Goal: Answer question/provide support: Share knowledge or assist other users

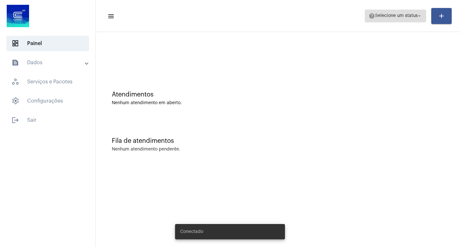
click at [402, 13] on span "help Selecione um status arrow_drop_down" at bounding box center [396, 16] width 54 height 12
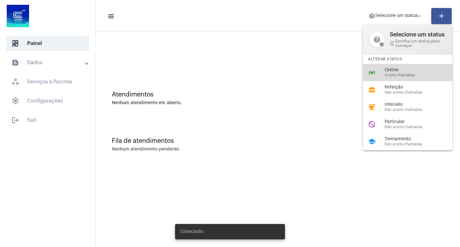
click at [388, 70] on span "Online" at bounding box center [421, 70] width 73 height 5
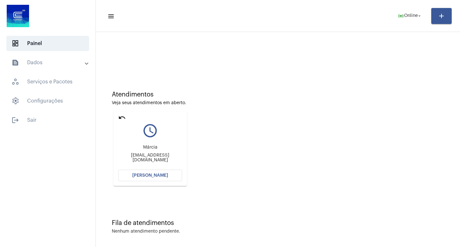
click at [168, 172] on button "[PERSON_NAME]" at bounding box center [150, 176] width 64 height 12
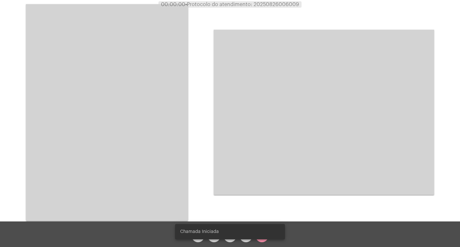
click at [124, 28] on video at bounding box center [107, 112] width 162 height 217
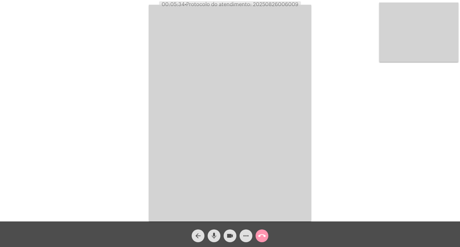
click at [265, 232] on mat-icon "call_end" at bounding box center [262, 236] width 8 height 8
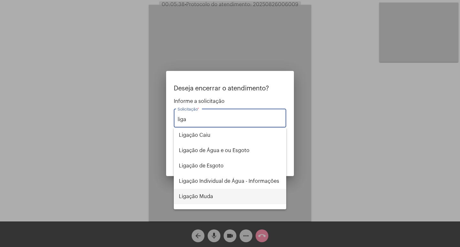
click at [260, 197] on span "Ligação Muda" at bounding box center [230, 196] width 102 height 15
type input "Ligação Muda"
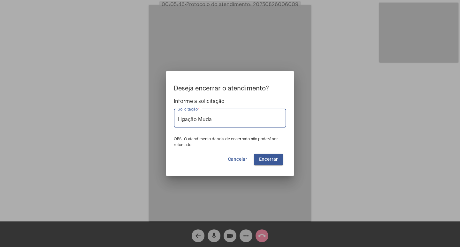
click at [228, 162] on button "Cancelar" at bounding box center [238, 160] width 30 height 12
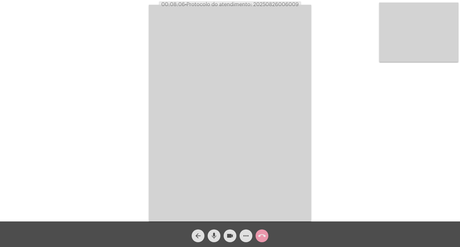
click at [258, 238] on mat-icon "call_end" at bounding box center [262, 236] width 8 height 8
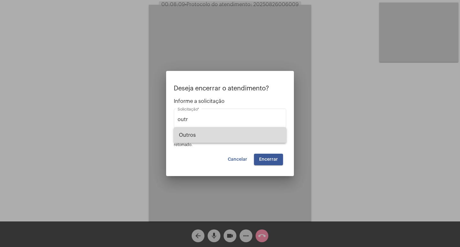
click at [238, 130] on span "Outros" at bounding box center [230, 134] width 102 height 15
type input "Outros"
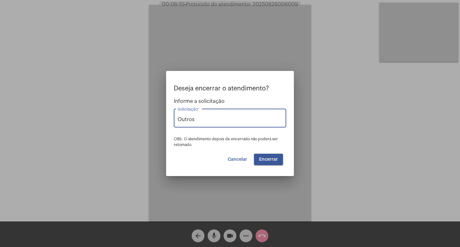
click at [268, 154] on button "Encerrar" at bounding box center [268, 160] width 29 height 12
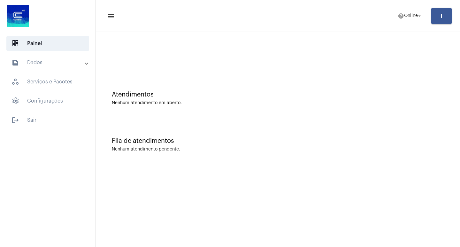
click at [391, 16] on mat-toolbar-row "menu help Online arrow_drop_down add" at bounding box center [278, 16] width 364 height 20
click at [408, 24] on mat-toolbar-row "menu help Online arrow_drop_down add" at bounding box center [278, 16] width 364 height 20
click at [407, 19] on span "help Online arrow_drop_down" at bounding box center [410, 16] width 25 height 12
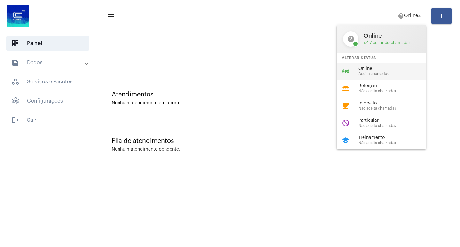
click at [384, 69] on span "Online" at bounding box center [394, 68] width 73 height 5
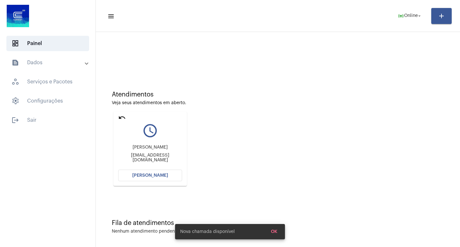
scroll to position [3, 0]
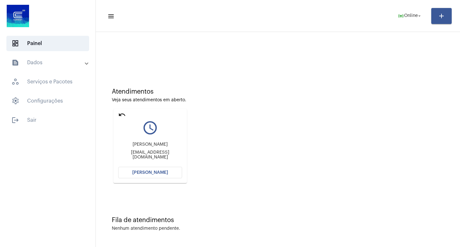
click at [125, 113] on mat-icon "undo" at bounding box center [122, 115] width 8 height 8
click at [177, 170] on button "[PERSON_NAME]" at bounding box center [150, 173] width 64 height 12
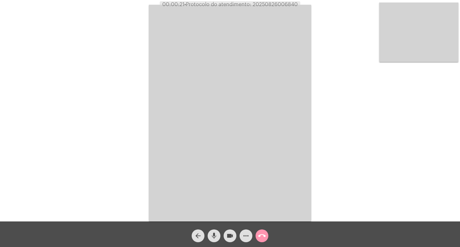
click at [121, 65] on div "Acessando Câmera e Microfone..." at bounding box center [230, 112] width 459 height 221
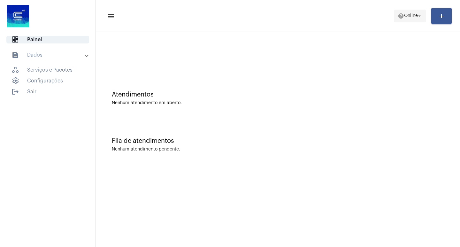
click at [414, 19] on span "help Online arrow_drop_down" at bounding box center [410, 16] width 25 height 12
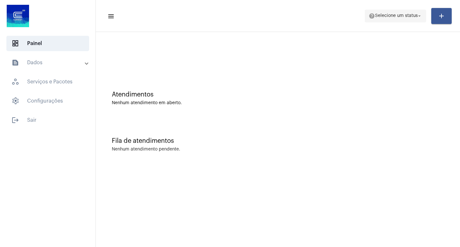
click at [392, 14] on span "Selecione um status" at bounding box center [396, 16] width 43 height 4
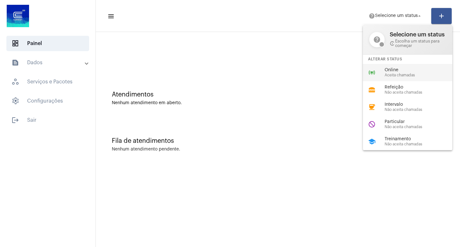
click at [403, 70] on span "Online" at bounding box center [421, 70] width 73 height 5
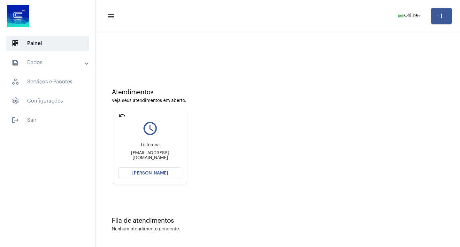
scroll to position [3, 0]
click at [149, 165] on mat-card "undo query_builder Lislorena [EMAIL_ADDRESS][DOMAIN_NAME] [PERSON_NAME]" at bounding box center [149, 146] width 73 height 74
click at [160, 173] on span "[PERSON_NAME]" at bounding box center [150, 172] width 36 height 4
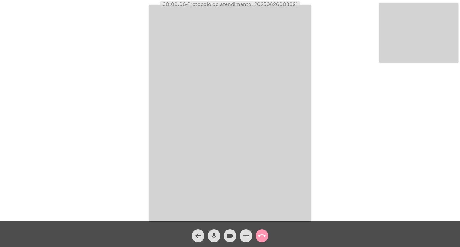
click at [222, 240] on div "videocam" at bounding box center [230, 234] width 16 height 16
click at [227, 230] on span "videocam_off" at bounding box center [230, 235] width 8 height 13
click at [266, 237] on button "call_end" at bounding box center [262, 235] width 13 height 13
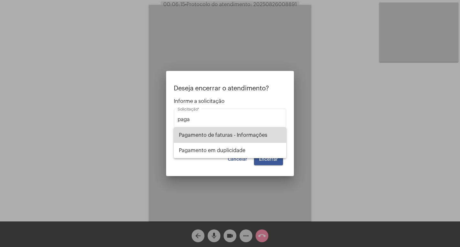
click at [241, 134] on span "Pagamento de faturas - Informações" at bounding box center [230, 134] width 102 height 15
type input "Pagamento de faturas - Informações"
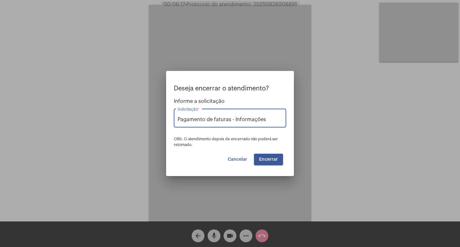
click at [274, 162] on button "Encerrar" at bounding box center [268, 160] width 29 height 12
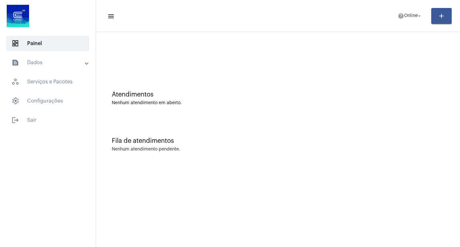
click at [400, 23] on mat-toolbar-row "menu help Online arrow_drop_down add" at bounding box center [278, 16] width 364 height 20
click at [402, 19] on span "help Online arrow_drop_down" at bounding box center [410, 16] width 25 height 12
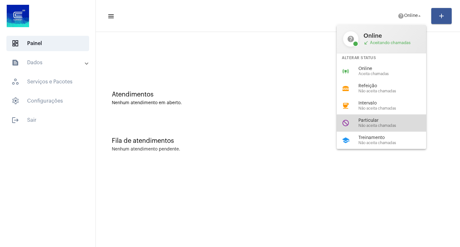
click at [395, 127] on span "Não aceita chamadas" at bounding box center [394, 126] width 73 height 4
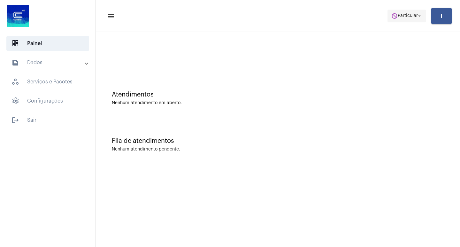
click at [391, 14] on mat-icon "do_not_disturb" at bounding box center [394, 16] width 6 height 6
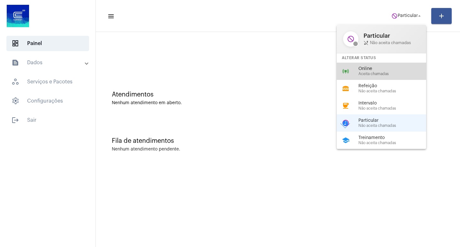
click at [383, 71] on div "Online Aceita chamadas" at bounding box center [394, 71] width 73 height 10
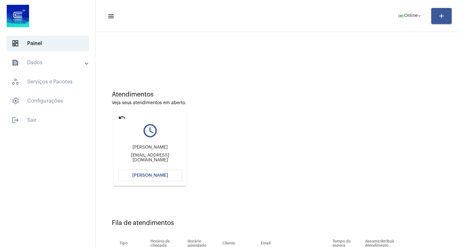
click at [313, 9] on mat-toolbar-row "menu online_prediction Online arrow_drop_down add" at bounding box center [278, 16] width 364 height 20
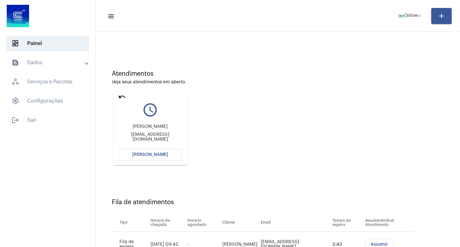
scroll to position [49, 0]
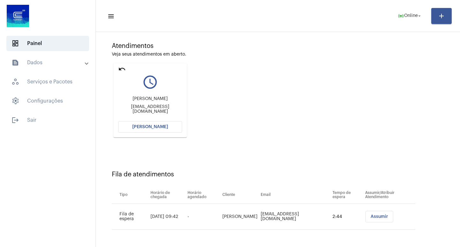
drag, startPoint x: 248, startPoint y: 169, endPoint x: 241, endPoint y: 172, distance: 7.8
click at [242, 171] on div "Fila de atendimentos Tipo Horário de chegada Horário agendado Cliente Email Tem…" at bounding box center [278, 198] width 358 height 92
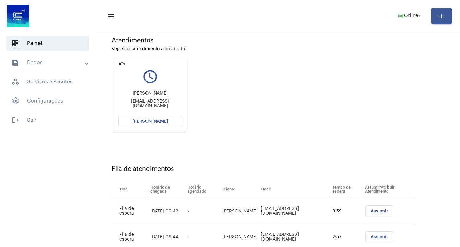
scroll to position [74, 0]
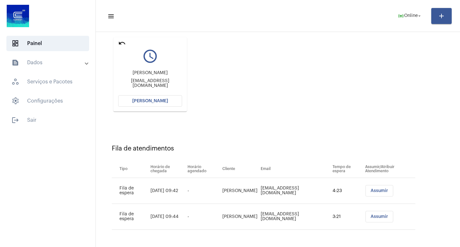
click at [148, 102] on span "[PERSON_NAME]" at bounding box center [150, 101] width 36 height 4
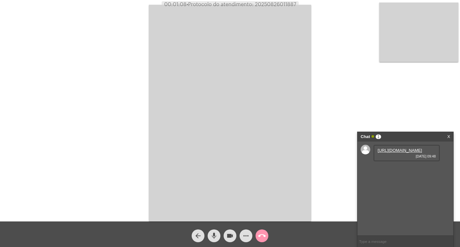
click at [381, 153] on link "[URL][DOMAIN_NAME]" at bounding box center [400, 150] width 44 height 5
click at [316, 149] on div "Acessando Câmera e Microfone..." at bounding box center [230, 112] width 459 height 221
click at [328, 180] on div "Acessando Câmera e Microfone..." at bounding box center [230, 112] width 459 height 221
click at [450, 132] on div "Chat 1 X" at bounding box center [405, 137] width 96 height 10
click at [449, 135] on link "X" at bounding box center [448, 137] width 3 height 10
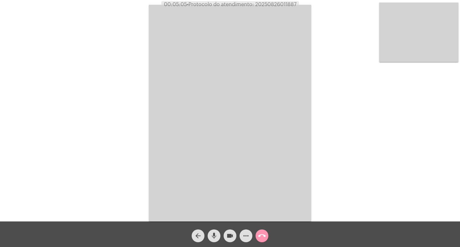
click at [233, 242] on span "videocam" at bounding box center [230, 235] width 8 height 13
click at [233, 242] on span "videocam_off" at bounding box center [230, 235] width 8 height 13
click at [263, 235] on mat-icon "call_end" at bounding box center [262, 236] width 8 height 8
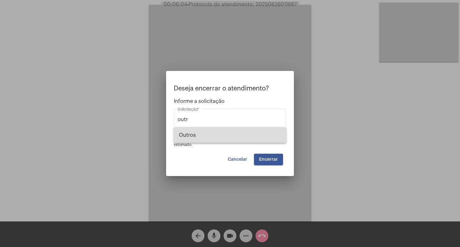
click at [204, 139] on span "Outros" at bounding box center [230, 134] width 102 height 15
type input "Outros"
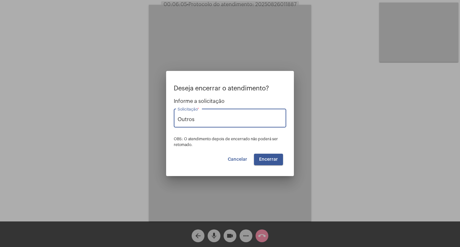
click at [261, 161] on span "Encerrar" at bounding box center [268, 159] width 19 height 4
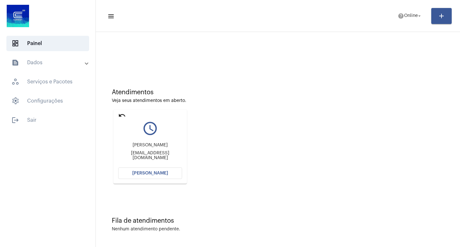
scroll to position [3, 0]
click at [180, 175] on button "[PERSON_NAME]" at bounding box center [150, 173] width 64 height 12
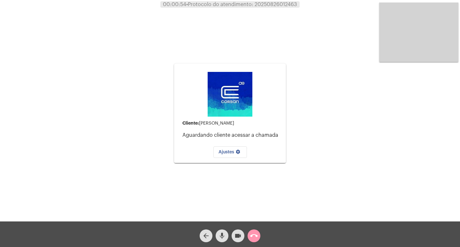
click at [254, 238] on mat-icon "call_end" at bounding box center [254, 236] width 8 height 8
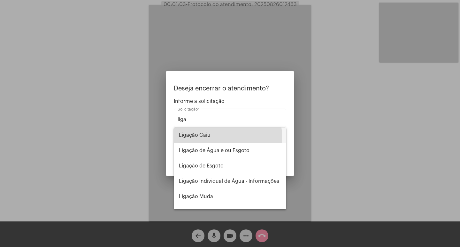
click at [214, 137] on span "Ligação Caiu" at bounding box center [230, 134] width 102 height 15
type input "Ligação Caiu"
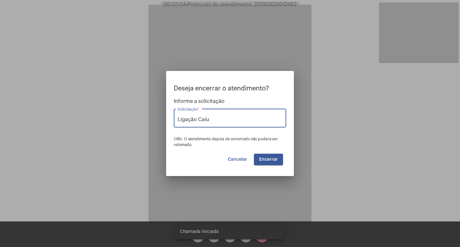
click at [246, 160] on span "Cancelar" at bounding box center [237, 159] width 19 height 4
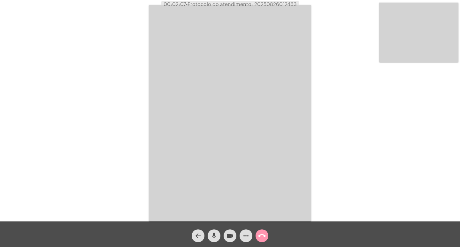
click at [252, 151] on video at bounding box center [230, 113] width 162 height 217
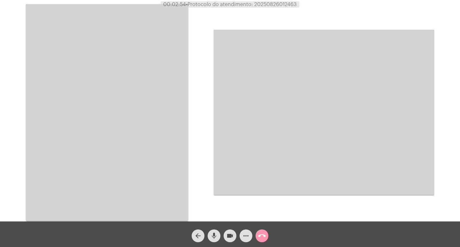
click at [227, 237] on mat-icon "videocam" at bounding box center [230, 236] width 8 height 8
click at [227, 237] on mat-icon "videocam_off" at bounding box center [230, 236] width 8 height 8
click at [138, 133] on video at bounding box center [107, 112] width 162 height 217
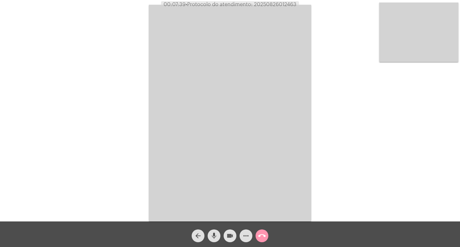
click at [232, 236] on mat-icon "videocam" at bounding box center [230, 236] width 8 height 8
click at [234, 237] on button "videocam_off" at bounding box center [230, 235] width 13 height 13
click at [263, 234] on mat-icon "call_end" at bounding box center [262, 236] width 8 height 8
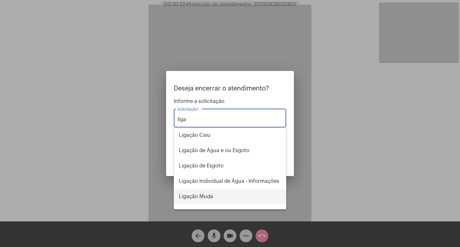
click at [214, 203] on span "Ligação Muda" at bounding box center [230, 196] width 102 height 15
type input "Ligação Muda"
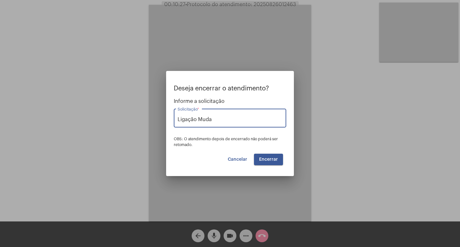
click at [268, 161] on span "Encerrar" at bounding box center [268, 159] width 19 height 4
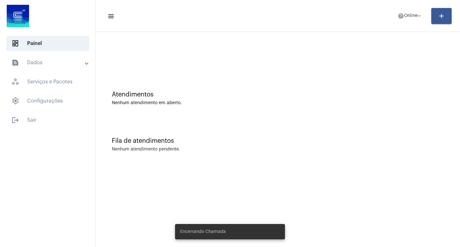
click at [268, 161] on div "Fila de atendimentos Nenhum atendimento pendente." at bounding box center [278, 141] width 358 height 46
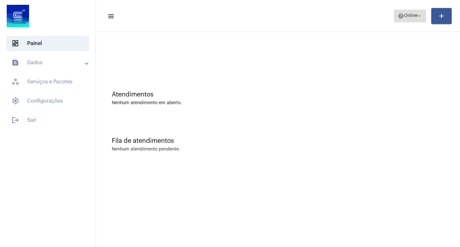
click at [402, 19] on span "help Online arrow_drop_down" at bounding box center [410, 16] width 25 height 12
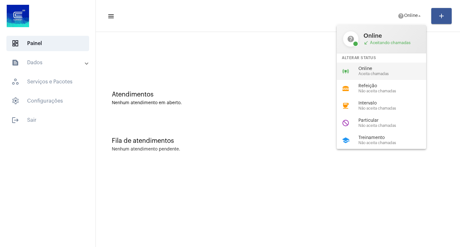
click at [394, 67] on span "Online" at bounding box center [394, 68] width 73 height 5
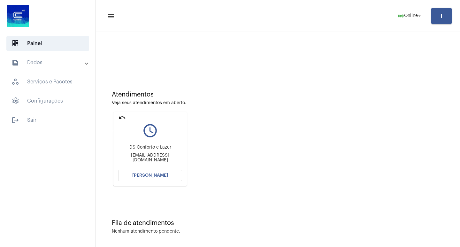
click at [125, 115] on mat-icon "undo" at bounding box center [122, 118] width 8 height 8
click at [161, 172] on button "[PERSON_NAME]" at bounding box center [150, 176] width 64 height 12
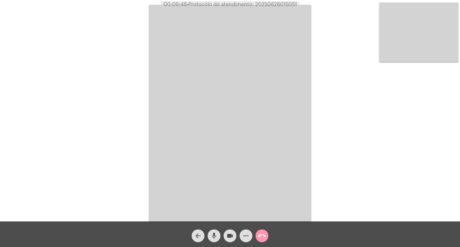
click at [230, 234] on mat-icon "videocam" at bounding box center [230, 236] width 8 height 8
click at [229, 236] on mat-icon "videocam_off" at bounding box center [230, 236] width 8 height 8
click at [232, 235] on mat-icon "videocam" at bounding box center [230, 236] width 8 height 8
click at [225, 241] on div "videocam_off" at bounding box center [230, 234] width 16 height 16
click at [247, 237] on mat-icon "more_horiz" at bounding box center [246, 236] width 8 height 8
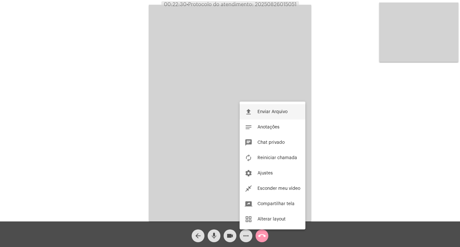
click at [254, 112] on button "file_upload Enviar Arquivo" at bounding box center [273, 111] width 66 height 15
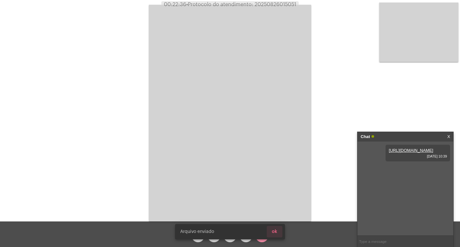
click at [275, 226] on button "ok" at bounding box center [275, 232] width 16 height 12
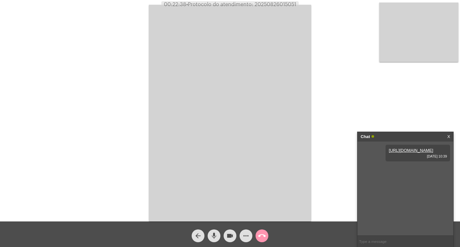
click at [247, 235] on mat-icon "more_horiz" at bounding box center [246, 236] width 8 height 8
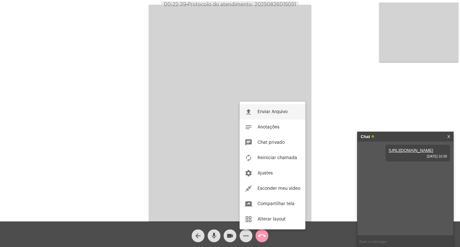
click at [275, 108] on button "file_upload Enviar Arquivo" at bounding box center [273, 111] width 66 height 15
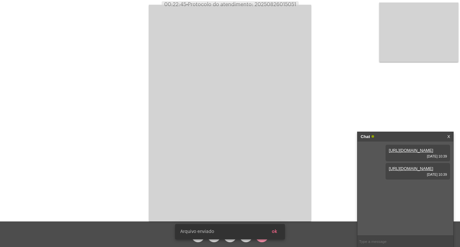
click at [270, 4] on span "• Protocolo do atendimento: 20250826015051" at bounding box center [241, 4] width 110 height 5
copy span "20250826015051"
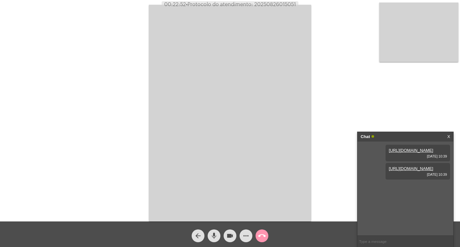
click at [163, 53] on video at bounding box center [230, 113] width 162 height 217
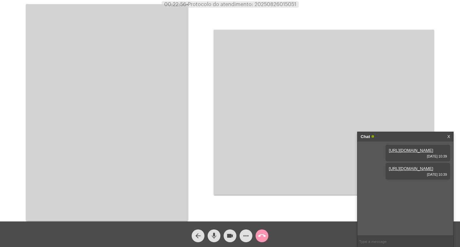
click at [110, 80] on video at bounding box center [107, 112] width 162 height 217
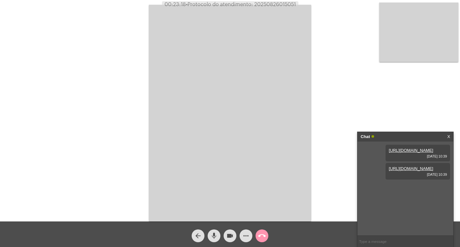
click at [262, 235] on mat-icon "call_end" at bounding box center [262, 236] width 8 height 8
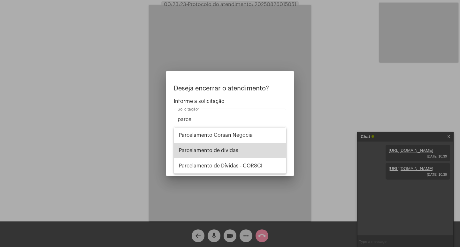
click at [239, 147] on span "Parcelamento de dívidas" at bounding box center [230, 150] width 102 height 15
type input "Parcelamento de dívidas"
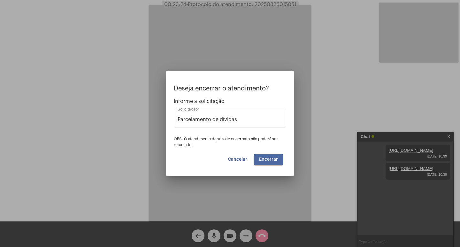
click at [267, 157] on button "Encerrar" at bounding box center [268, 160] width 29 height 12
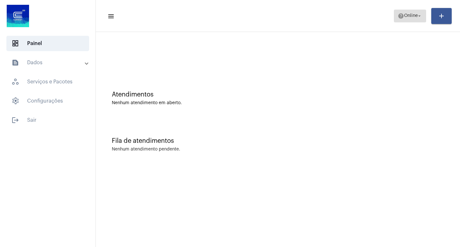
click at [398, 17] on mat-icon "help" at bounding box center [401, 16] width 6 height 6
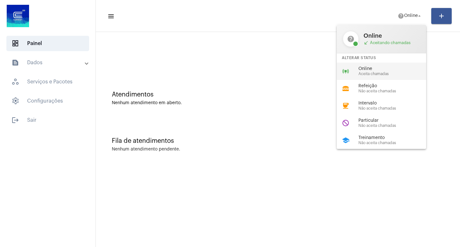
click at [369, 67] on span "Online" at bounding box center [394, 68] width 73 height 5
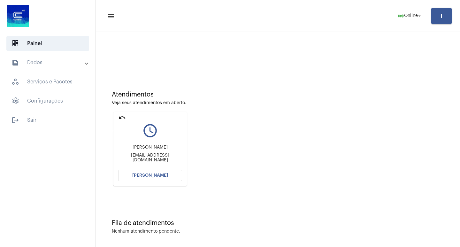
click at [123, 118] on mat-icon "undo" at bounding box center [122, 118] width 8 height 8
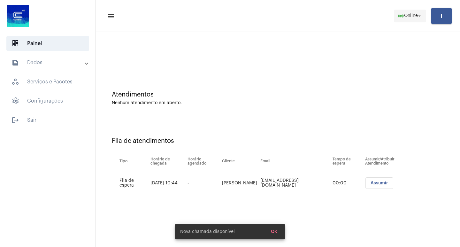
click at [401, 17] on mat-icon "online_prediction" at bounding box center [401, 16] width 6 height 6
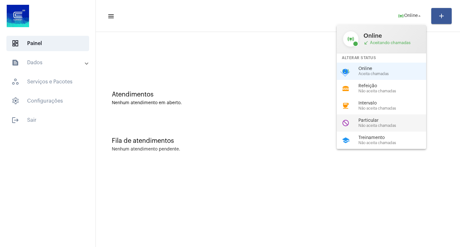
click at [377, 123] on span "Particular" at bounding box center [394, 120] width 73 height 5
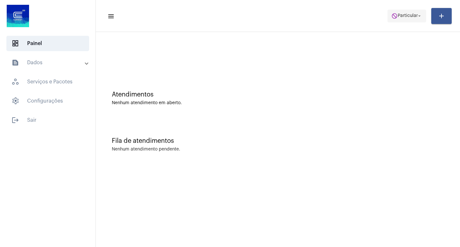
drag, startPoint x: 384, startPoint y: 22, endPoint x: 401, endPoint y: 22, distance: 16.9
click at [393, 22] on mat-toolbar-row "menu do_not_disturb Particular arrow_drop_down add" at bounding box center [278, 16] width 364 height 20
click at [401, 22] on button "do_not_disturb Particular arrow_drop_down" at bounding box center [407, 16] width 39 height 13
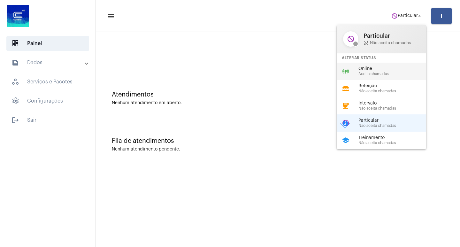
click at [388, 65] on div "online_prediction Online Aceita chamadas" at bounding box center [387, 71] width 100 height 17
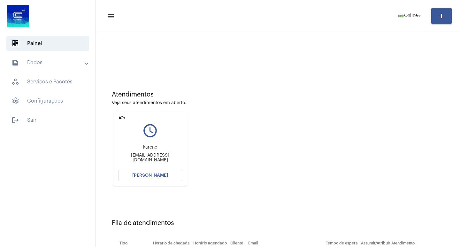
click at [165, 174] on span "[PERSON_NAME]" at bounding box center [150, 175] width 36 height 4
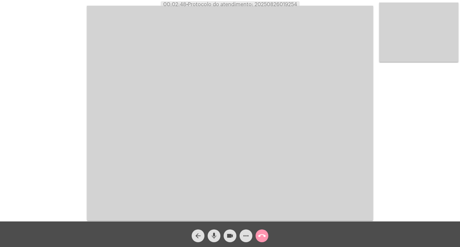
click at [129, 158] on video at bounding box center [230, 113] width 286 height 215
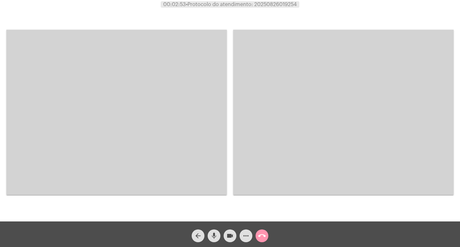
click at [117, 160] on video at bounding box center [116, 112] width 220 height 165
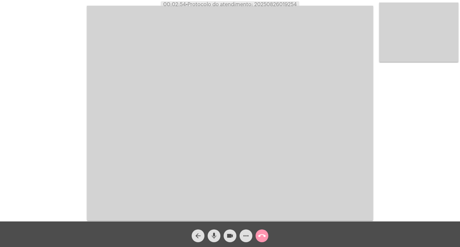
click at [261, 240] on span "call_end" at bounding box center [262, 235] width 8 height 13
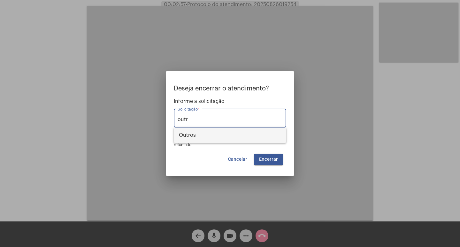
click at [201, 134] on span "Outros" at bounding box center [230, 134] width 102 height 15
type input "Outros"
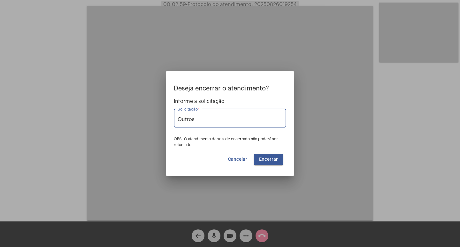
click at [243, 165] on button "Cancelar" at bounding box center [238, 160] width 30 height 12
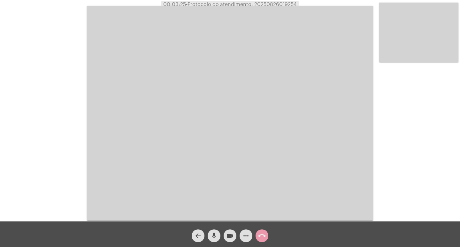
click at [262, 234] on mat-icon "call_end" at bounding box center [262, 236] width 8 height 8
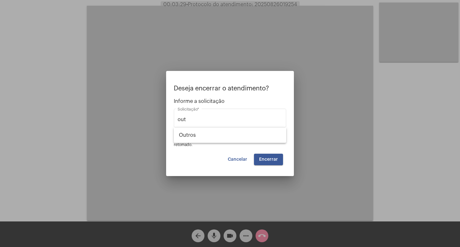
click at [179, 144] on span "OBS: O atendimento depois de encerrado não poderá ser retomado." at bounding box center [226, 142] width 104 height 10
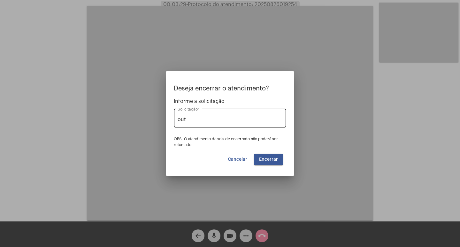
click at [203, 121] on input "out" at bounding box center [230, 120] width 105 height 6
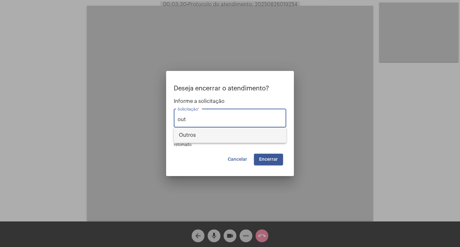
click at [213, 131] on span "Outros" at bounding box center [230, 134] width 102 height 15
type input "Outros"
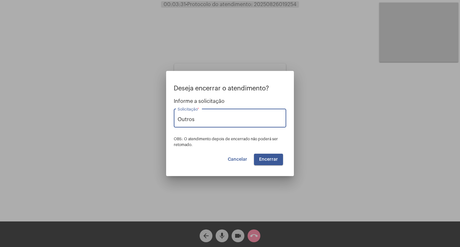
click at [270, 158] on span "Encerrar" at bounding box center [268, 159] width 19 height 4
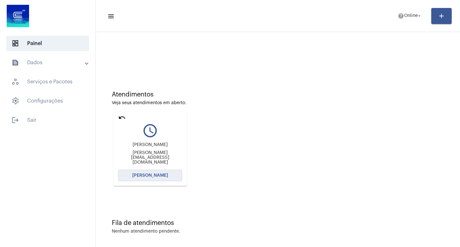
click at [150, 178] on button "[PERSON_NAME]" at bounding box center [150, 176] width 64 height 12
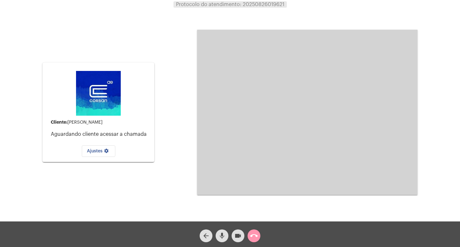
click at [249, 230] on div "call_end" at bounding box center [254, 234] width 16 height 16
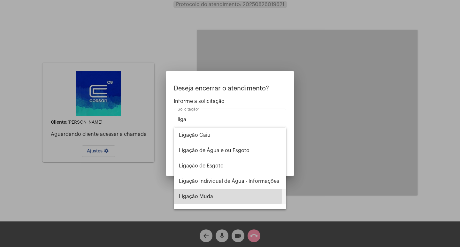
click at [213, 196] on span "Ligação Muda" at bounding box center [230, 196] width 102 height 15
type input "Ligação Muda"
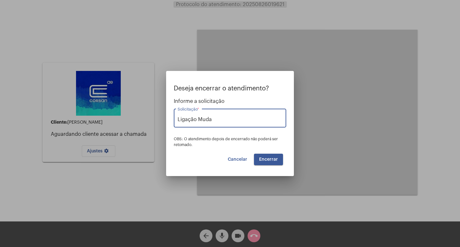
click at [270, 159] on span "Encerrar" at bounding box center [268, 159] width 19 height 4
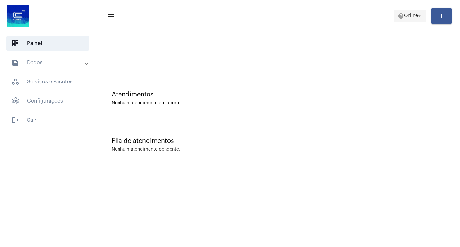
click at [406, 21] on span "help Online arrow_drop_down" at bounding box center [410, 16] width 25 height 12
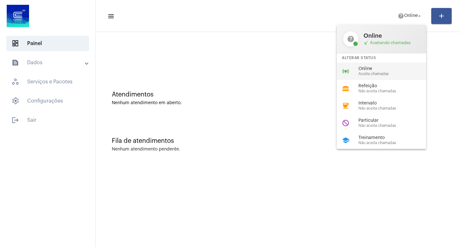
click at [382, 67] on span "Online" at bounding box center [394, 68] width 73 height 5
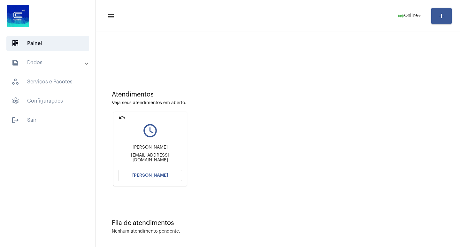
click at [148, 180] on button "[PERSON_NAME]" at bounding box center [150, 176] width 64 height 12
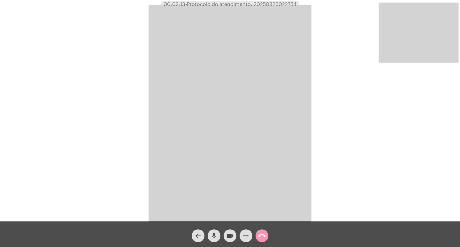
click at [229, 232] on mat-icon "videocam" at bounding box center [230, 236] width 8 height 8
click at [225, 230] on div "videocam_off" at bounding box center [230, 234] width 16 height 16
click at [231, 236] on mat-icon "videocam" at bounding box center [230, 236] width 8 height 8
click at [231, 236] on mat-icon "videocam_off" at bounding box center [230, 236] width 8 height 8
click at [272, 2] on span "• Protocolo do atendimento: 20250826022754" at bounding box center [241, 4] width 111 height 5
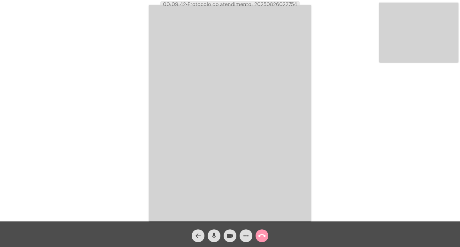
click at [272, 2] on span "• Protocolo do atendimento: 20250826022754" at bounding box center [241, 4] width 111 height 5
copy span "20250826022754"
click at [264, 240] on mat-icon "call_end" at bounding box center [262, 236] width 8 height 8
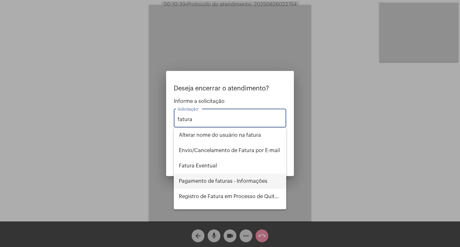
click at [249, 178] on span "Pagamento de faturas - Informações" at bounding box center [230, 180] width 102 height 15
type input "Pagamento de faturas - Informações"
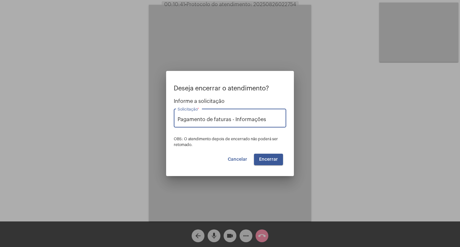
click at [261, 155] on button "Encerrar" at bounding box center [268, 160] width 29 height 12
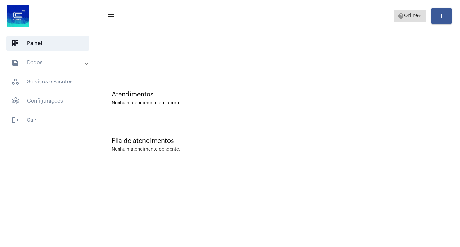
click at [398, 17] on mat-icon "help" at bounding box center [401, 16] width 6 height 6
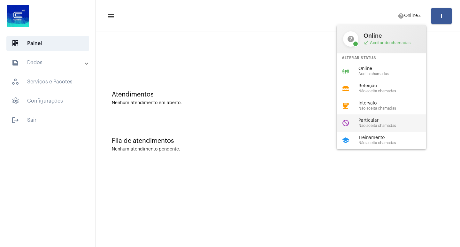
click at [387, 124] on span "Não aceita chamadas" at bounding box center [394, 126] width 73 height 4
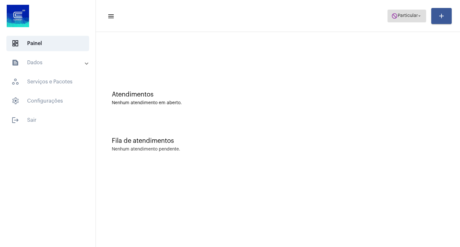
click at [422, 14] on mat-icon "arrow_drop_down" at bounding box center [420, 16] width 6 height 6
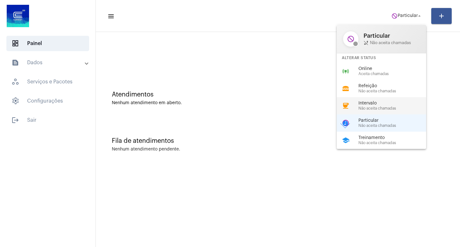
click at [412, 104] on span "Intervalo" at bounding box center [394, 103] width 73 height 5
